Goal: Information Seeking & Learning: Understand process/instructions

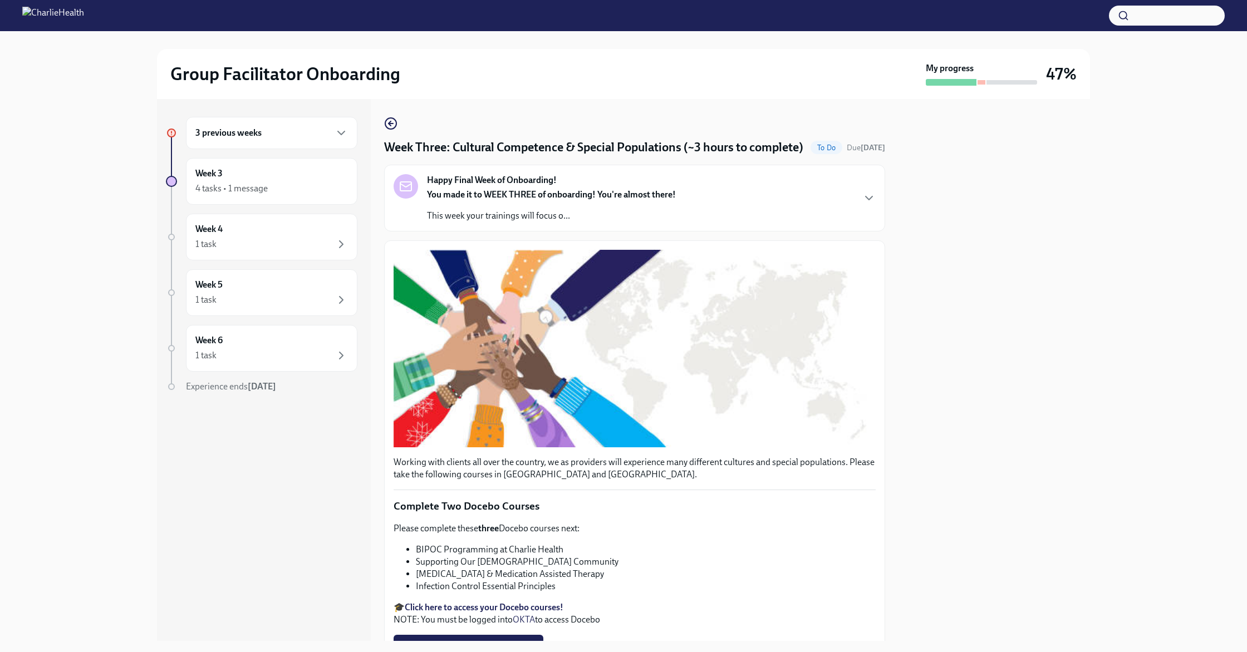
scroll to position [704, 0]
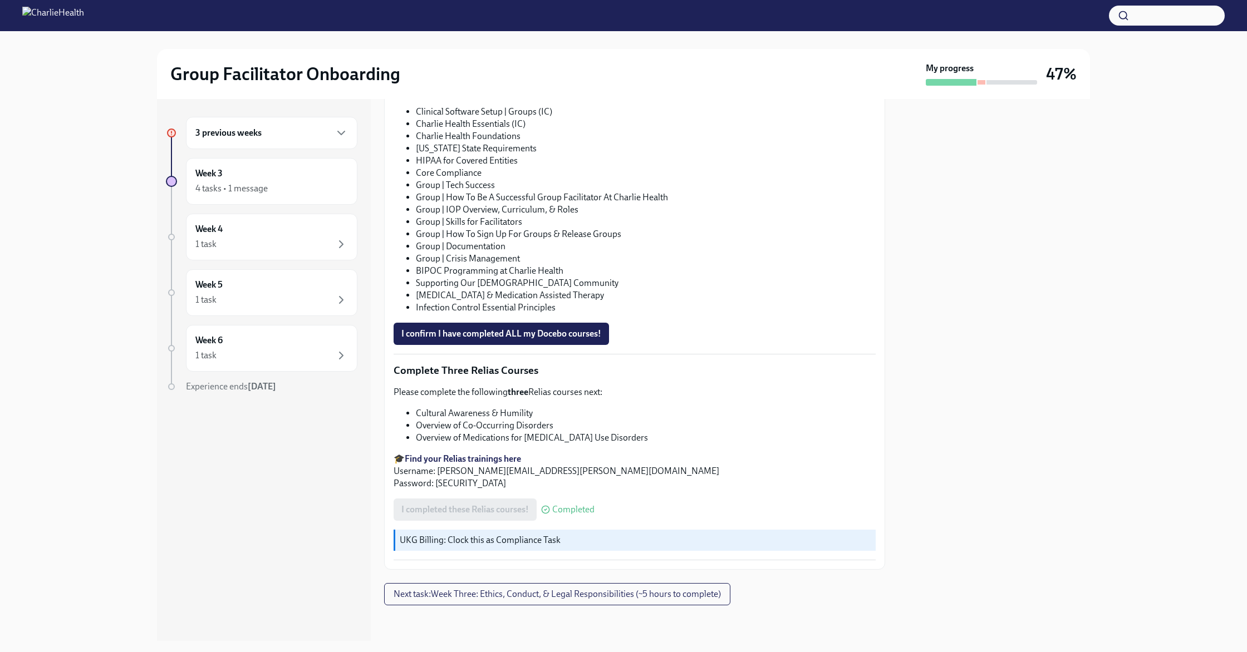
click at [269, 131] on div "3 previous weeks" at bounding box center [271, 132] width 153 height 13
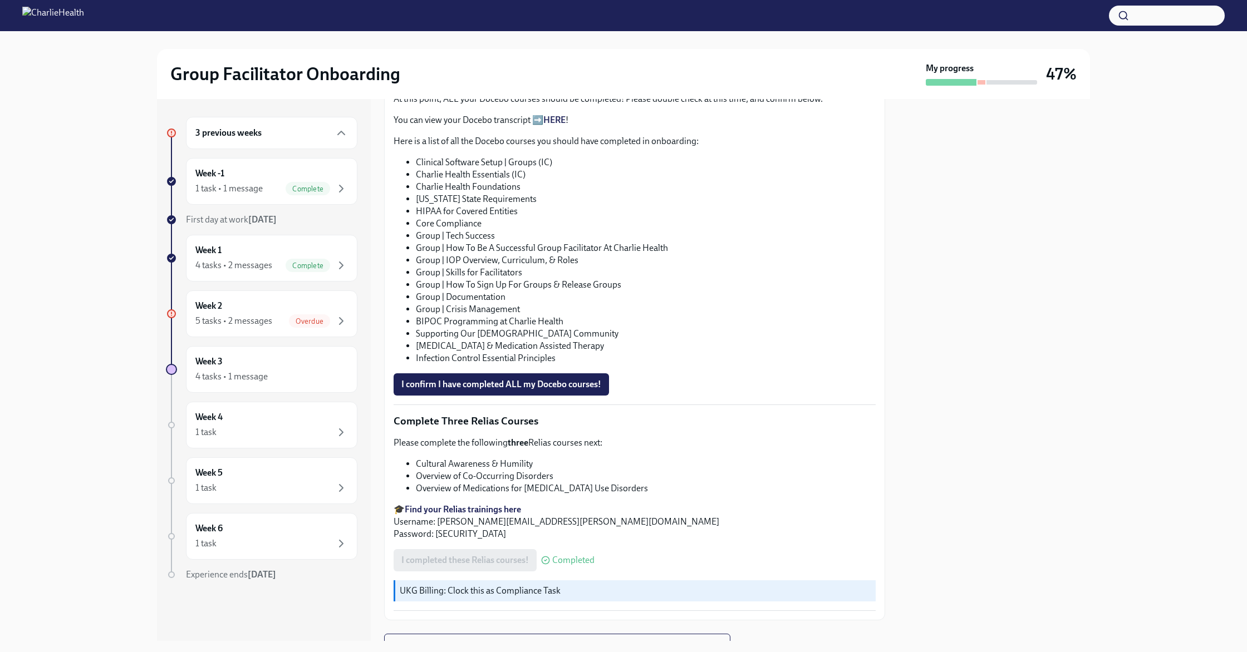
scroll to position [556, 0]
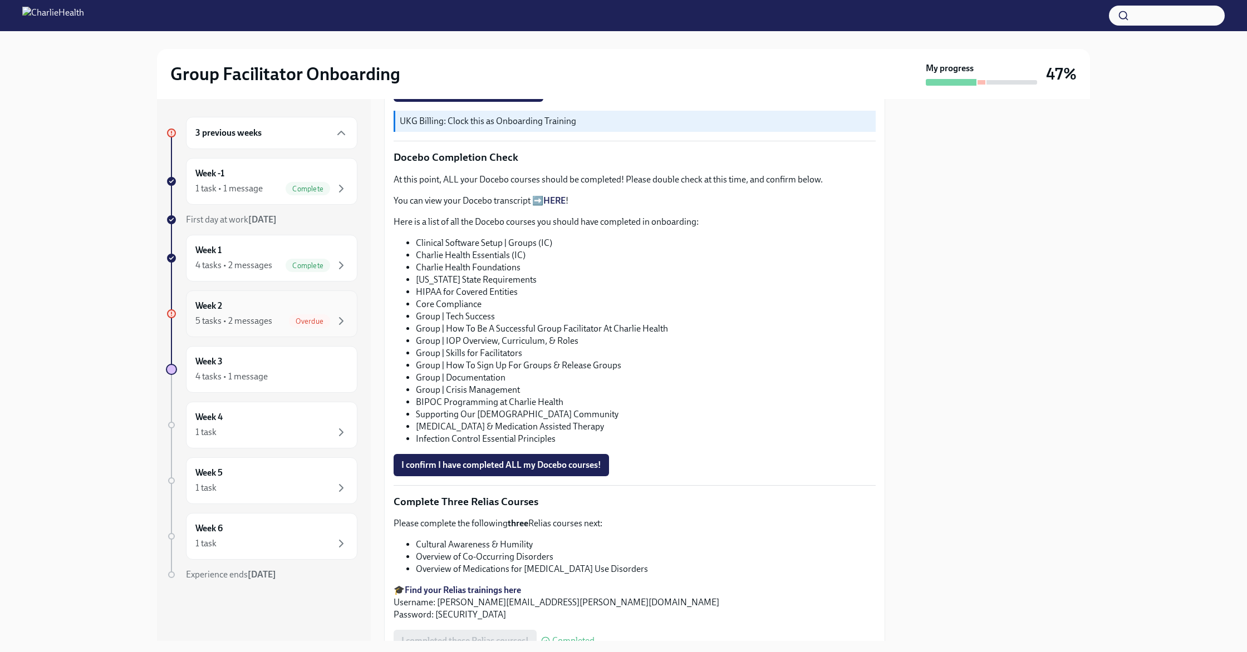
click at [270, 300] on div "Week 2 5 tasks • 2 messages Overdue" at bounding box center [271, 314] width 153 height 28
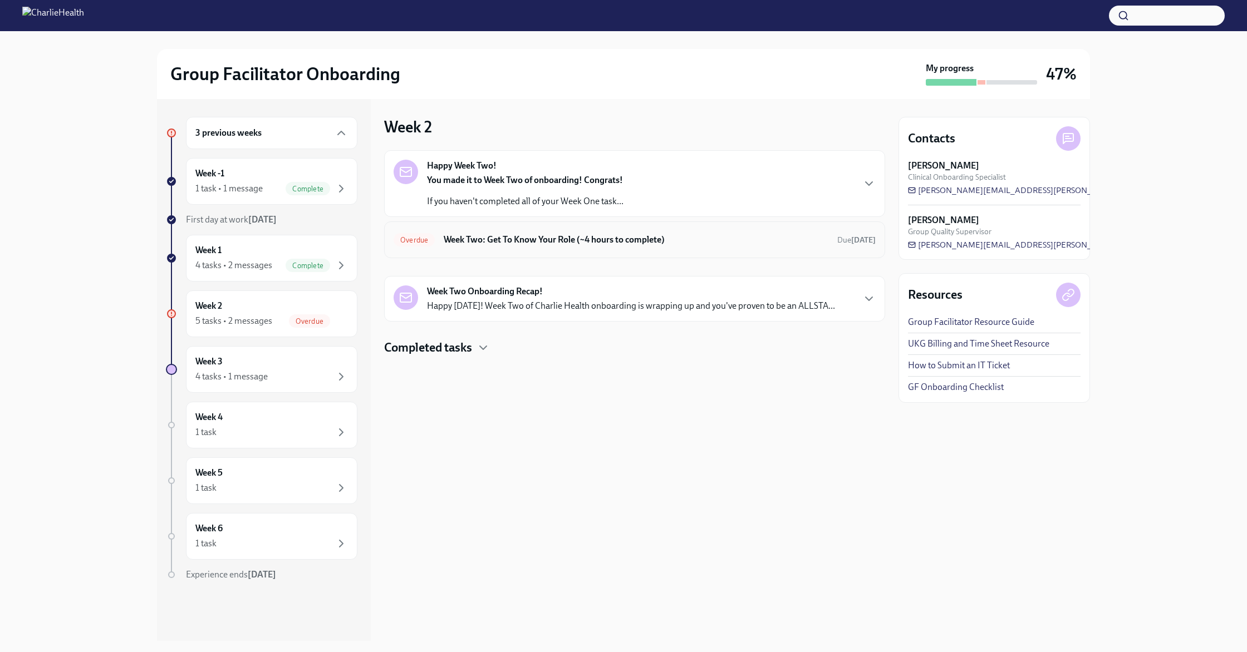
click at [522, 244] on h6 "Week Two: Get To Know Your Role (~4 hours to complete)" at bounding box center [636, 240] width 385 height 12
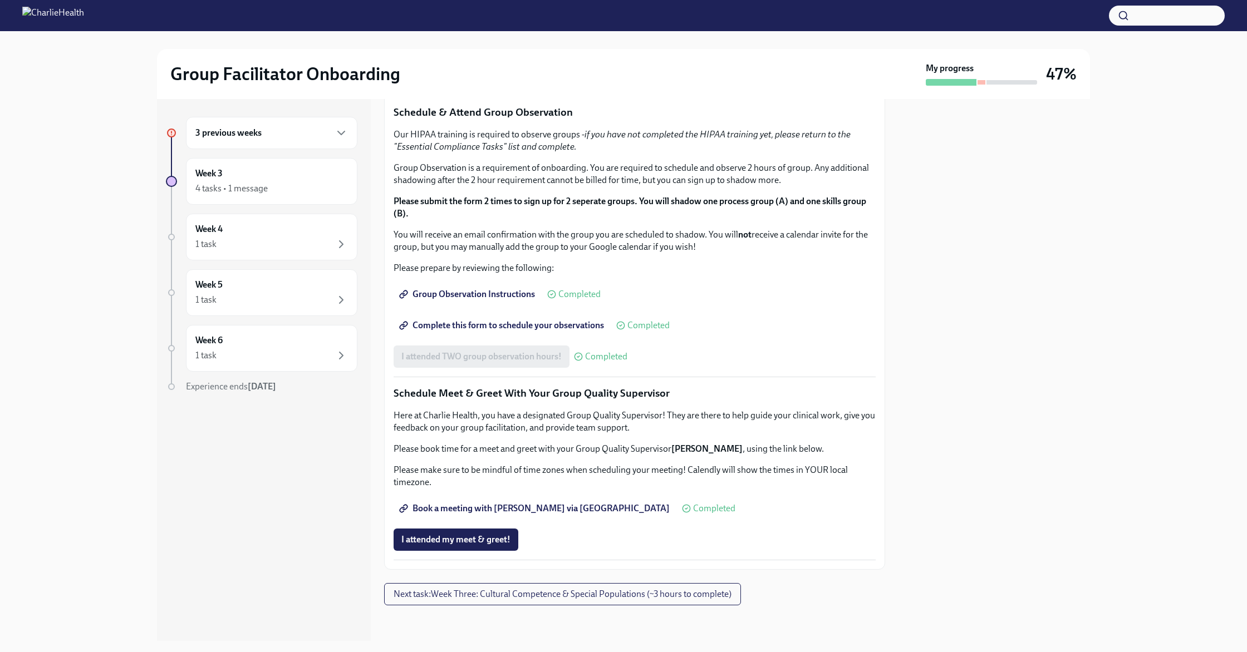
scroll to position [869, 0]
click at [458, 544] on span "I attended my meet & greet!" at bounding box center [455, 539] width 109 height 11
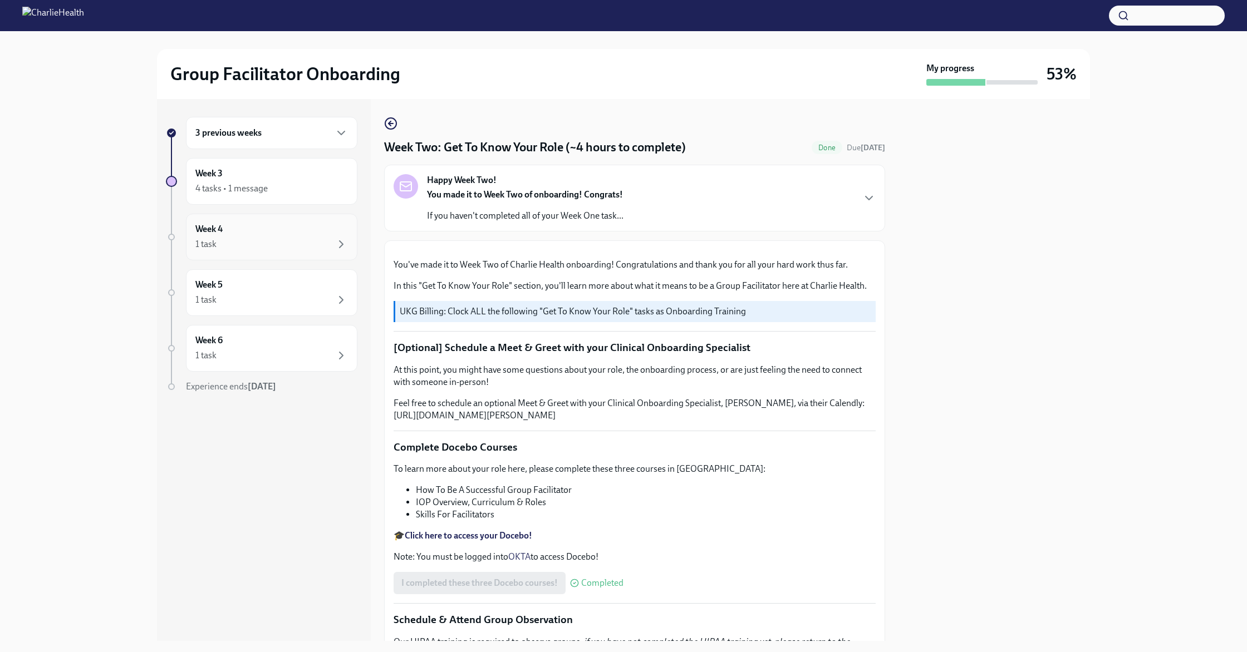
click at [272, 233] on div "Week 4 1 task" at bounding box center [271, 237] width 153 height 28
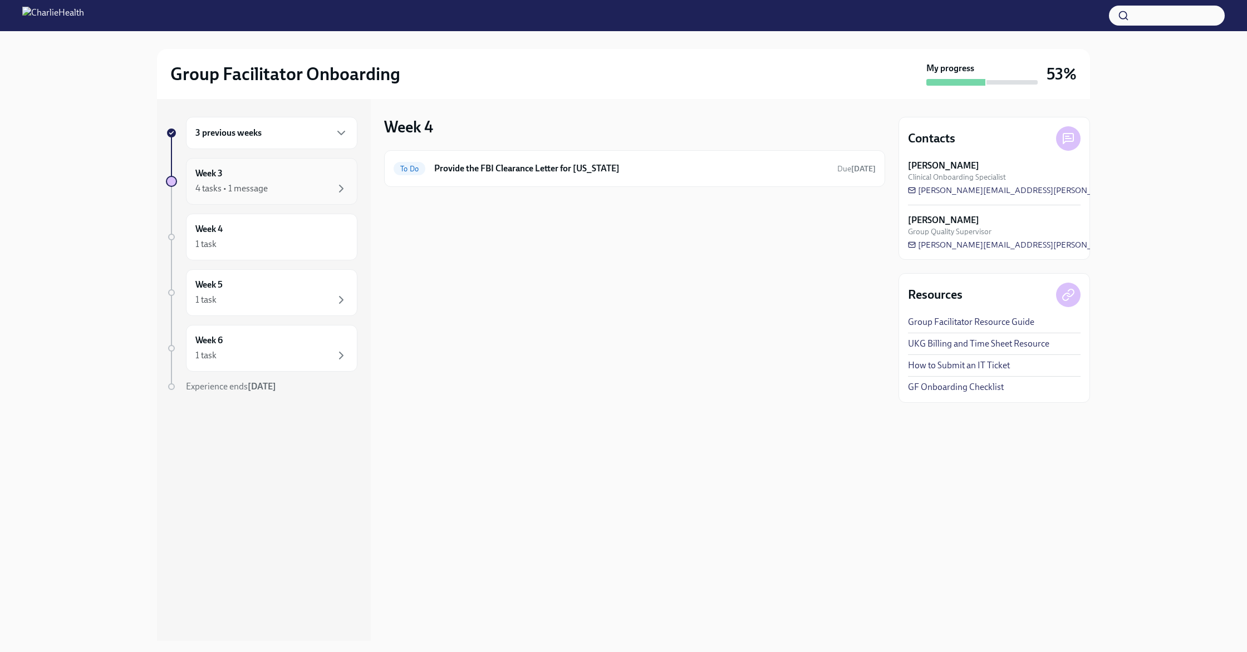
click at [266, 184] on div "4 tasks • 1 message" at bounding box center [231, 189] width 72 height 12
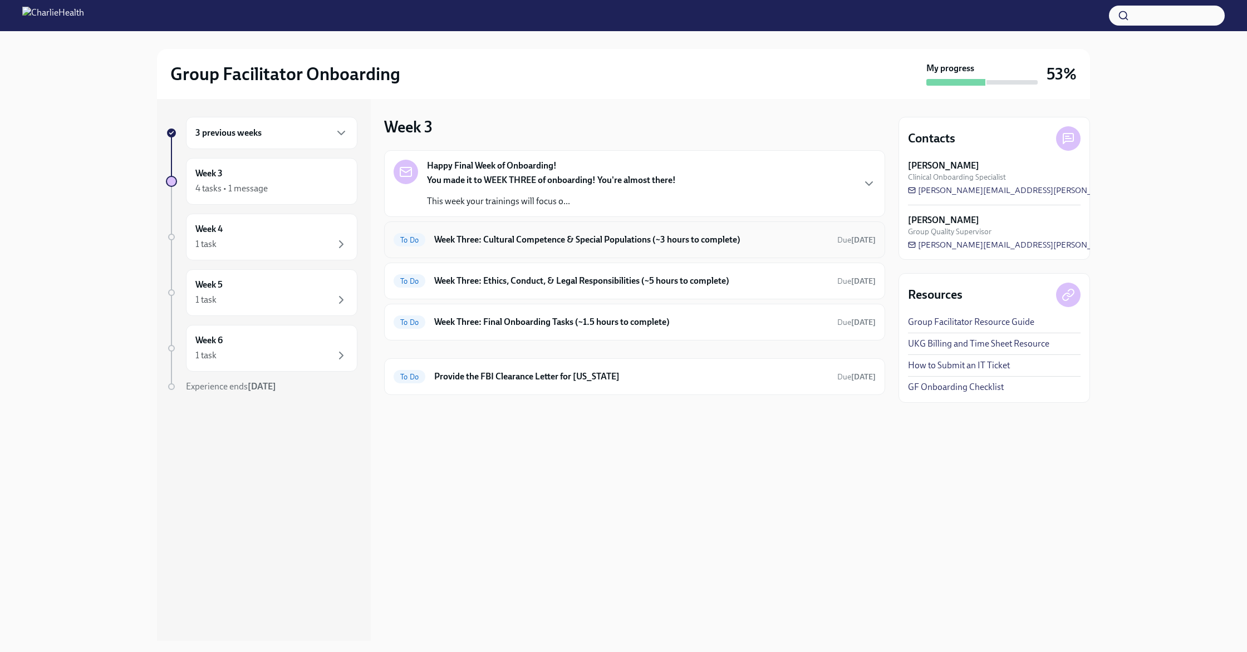
click at [577, 244] on h6 "Week Three: Cultural Competence & Special Populations (~3 hours to complete)" at bounding box center [631, 240] width 394 height 12
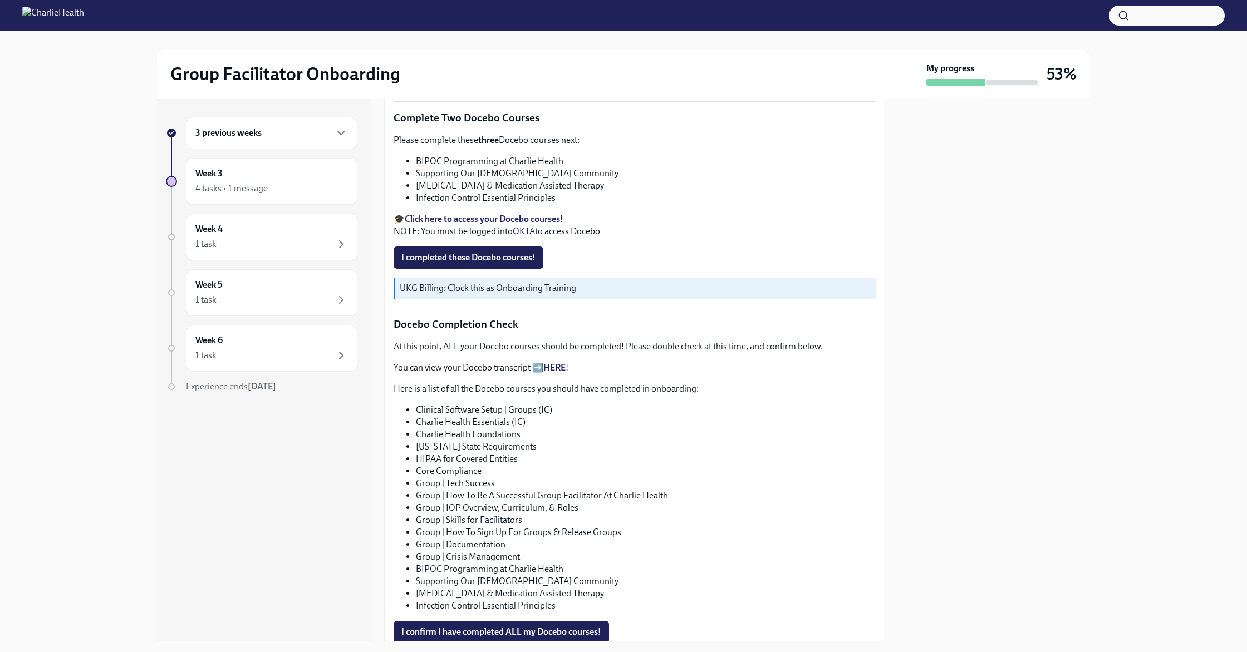
scroll to position [377, 0]
